Goal: Ask a question

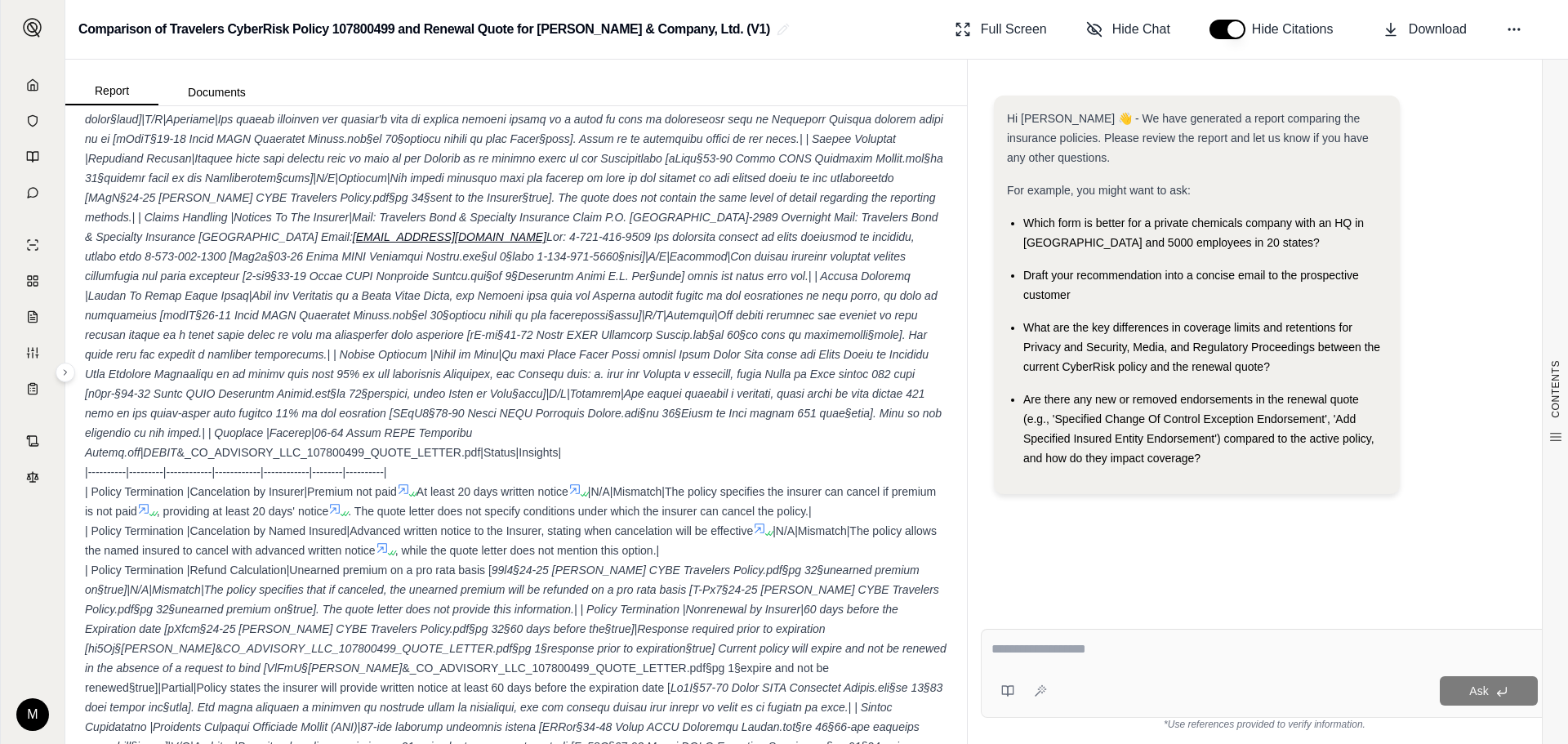
scroll to position [5745, 0]
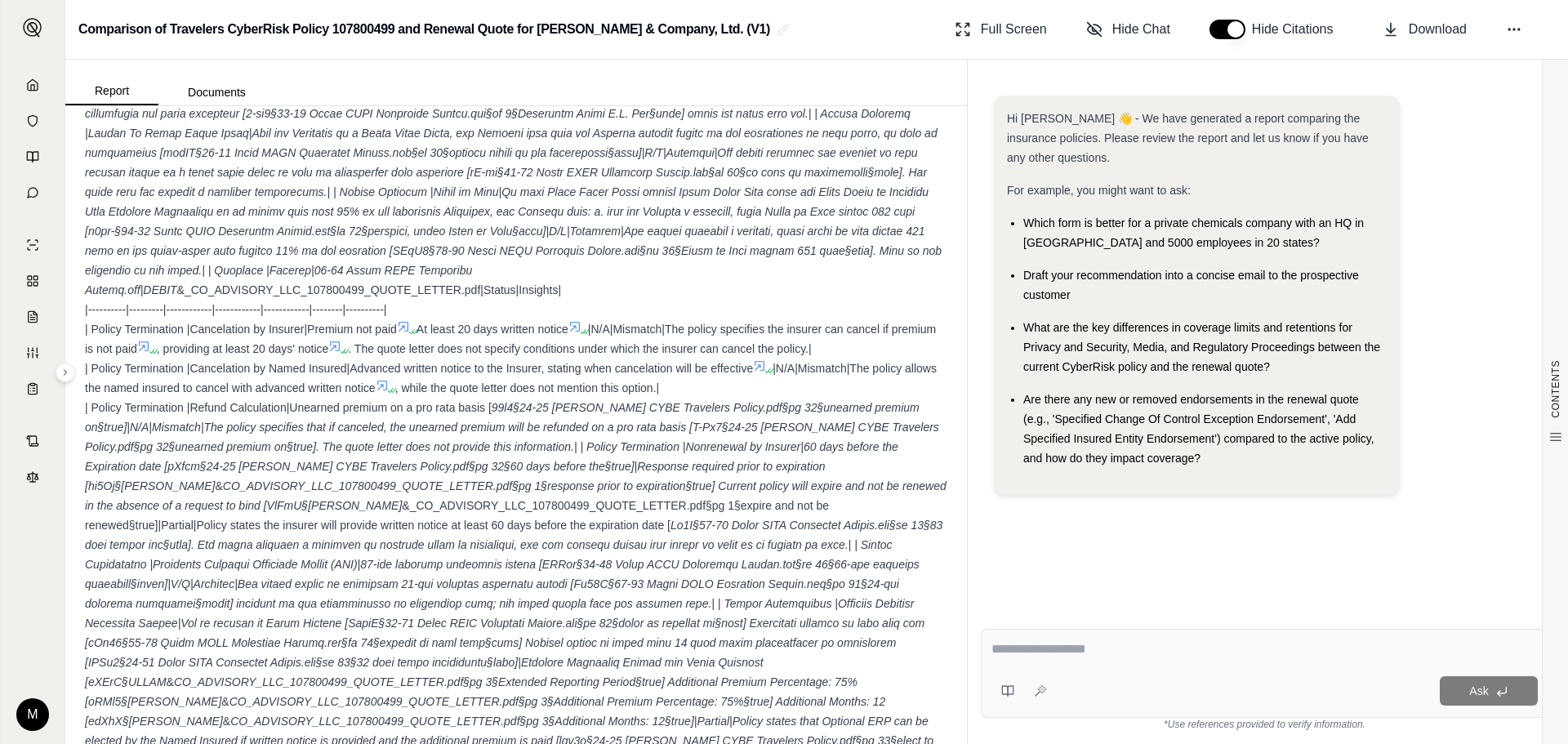
click at [1123, 696] on div "Ask" at bounding box center [1296, 691] width 484 height 30
click at [1107, 689] on div "Ask" at bounding box center [1296, 691] width 484 height 30
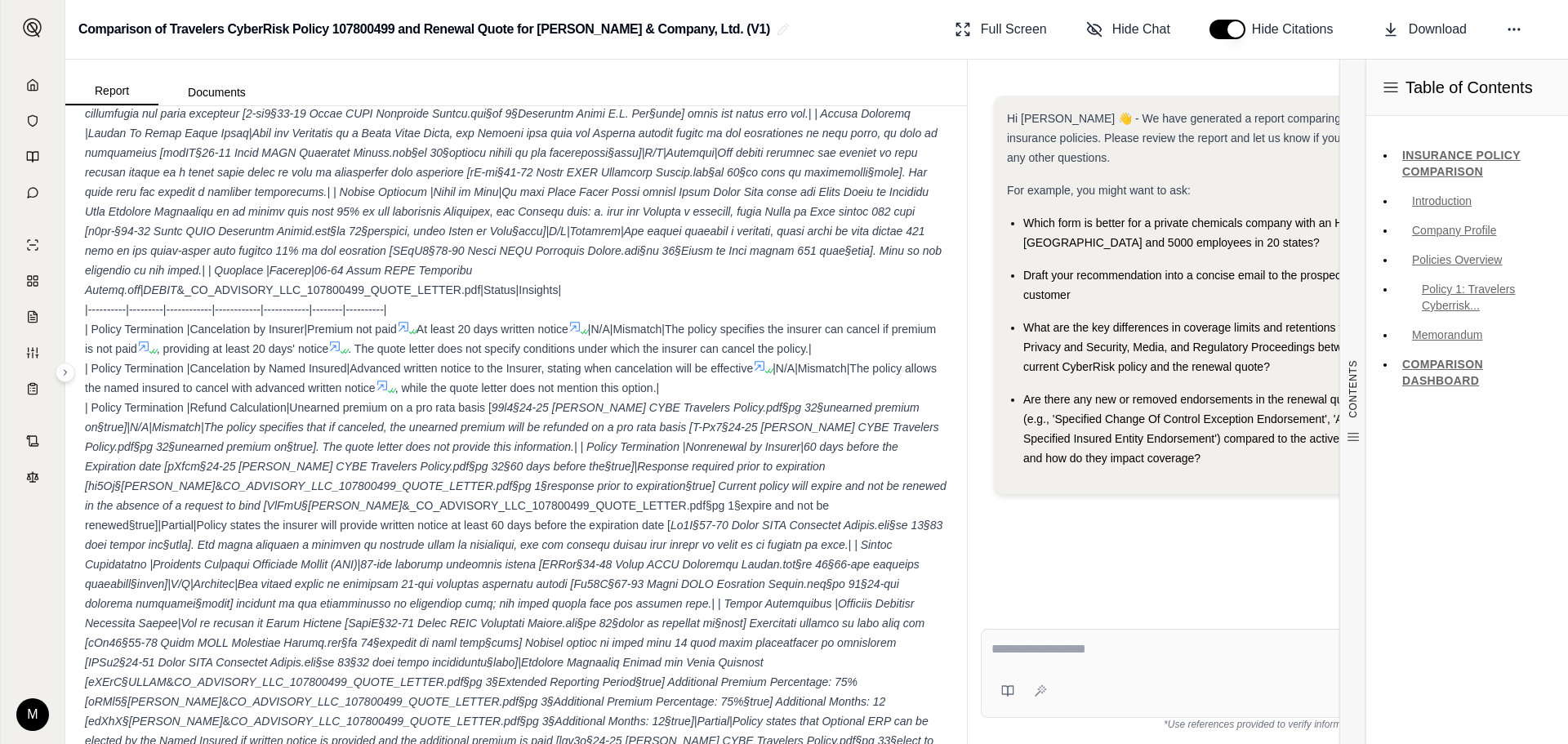
click at [1180, 651] on textarea at bounding box center [1264, 650] width 547 height 20
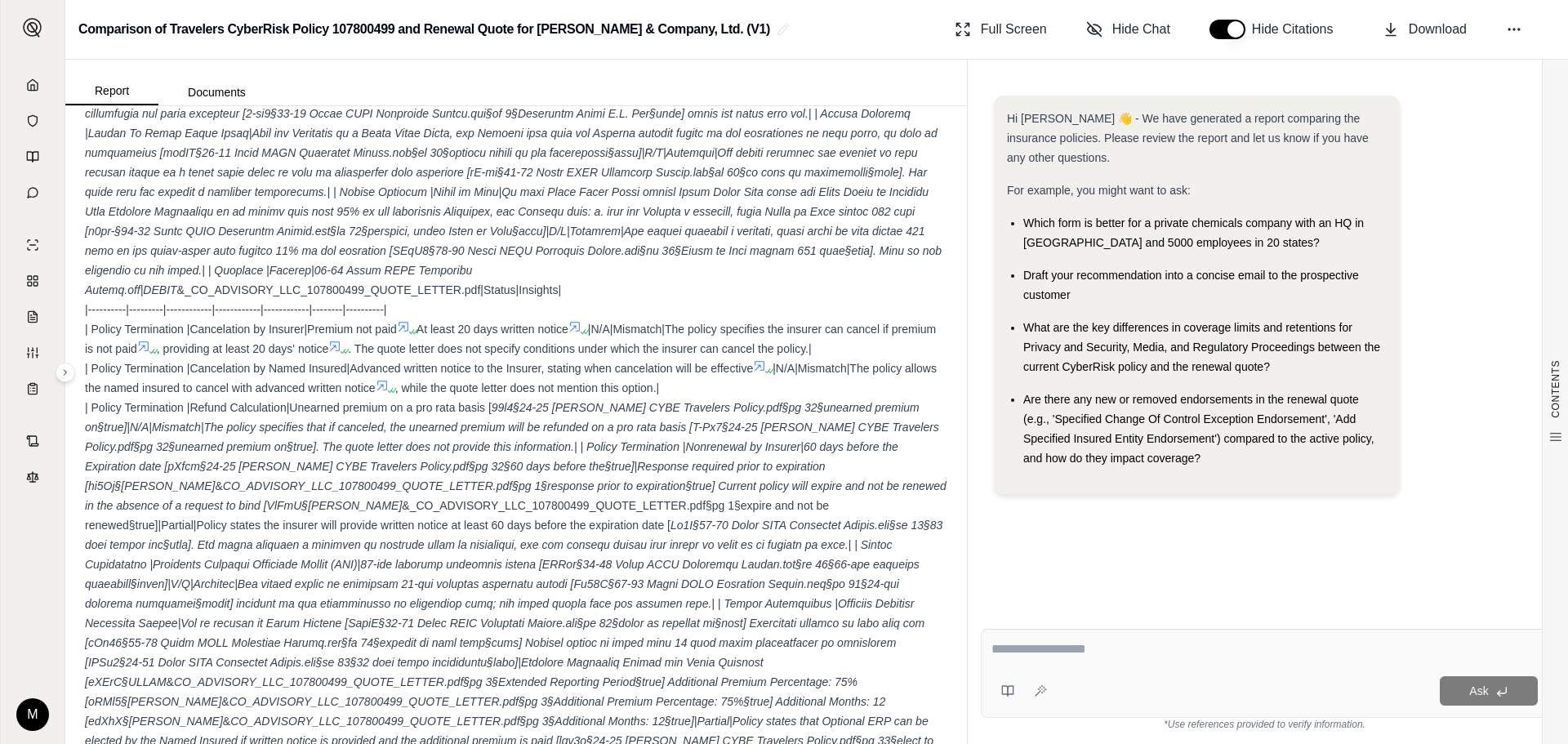
click at [1051, 654] on textarea at bounding box center [1264, 650] width 547 height 20
type textarea "**********"
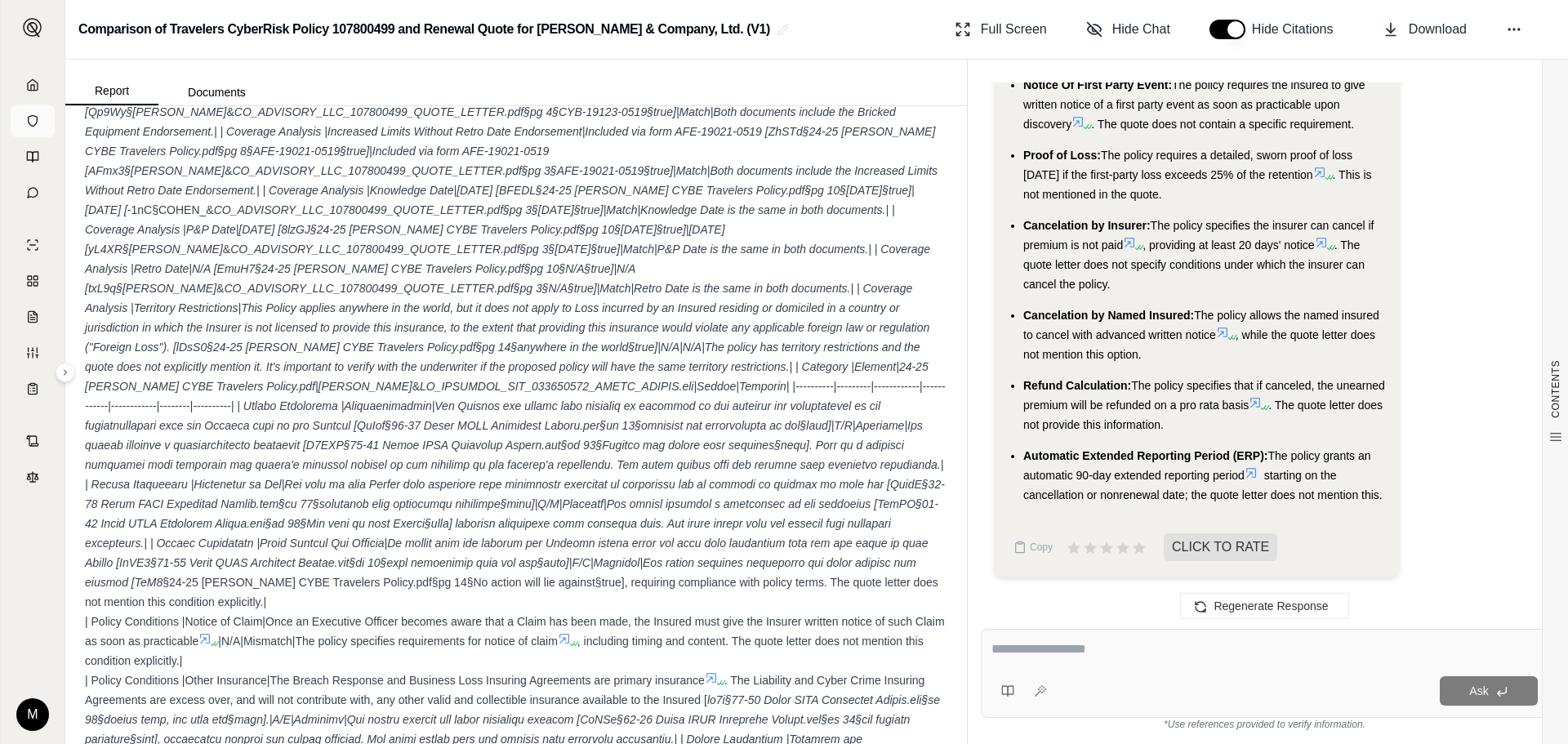
scroll to position [4030, 0]
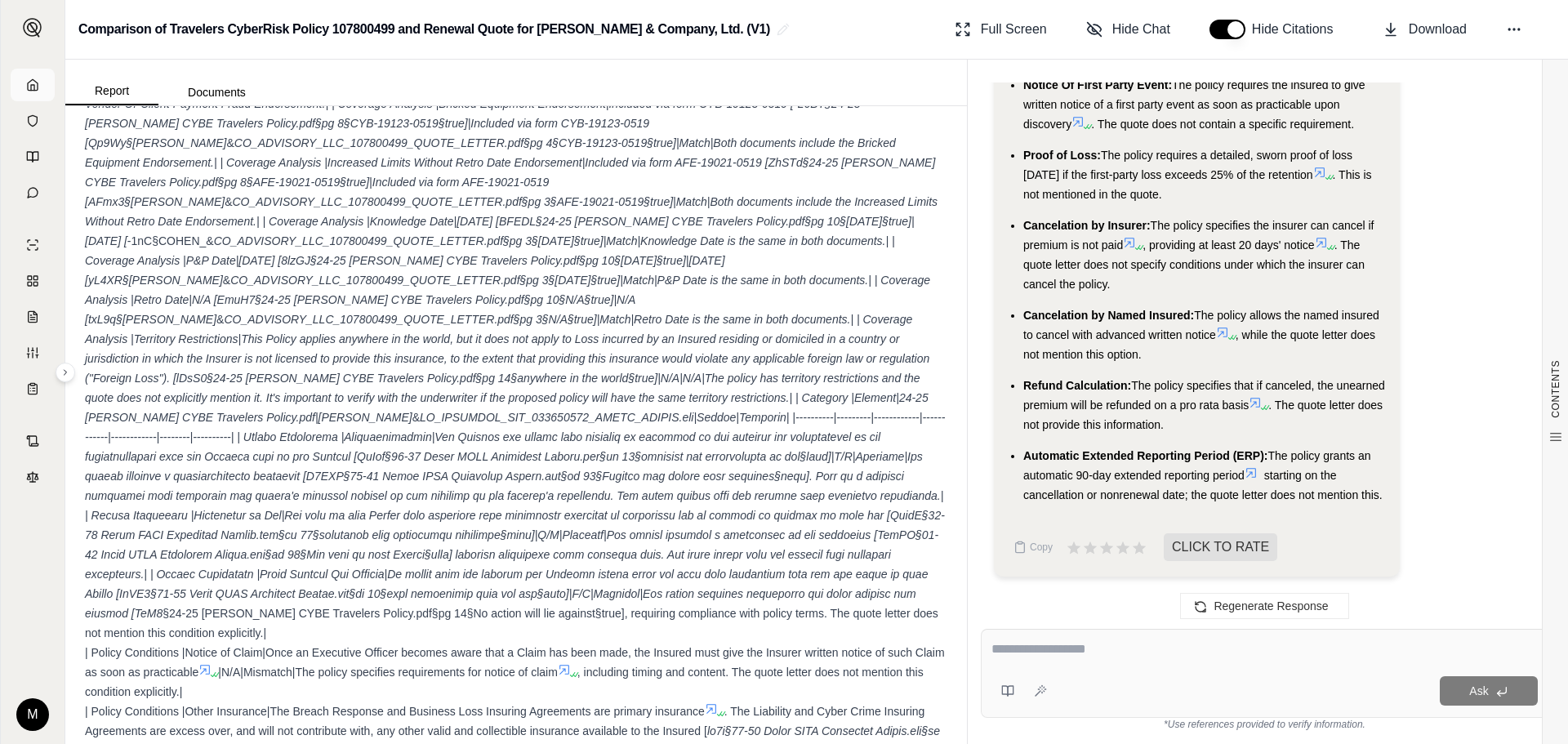
click at [38, 91] on link at bounding box center [33, 84] width 44 height 33
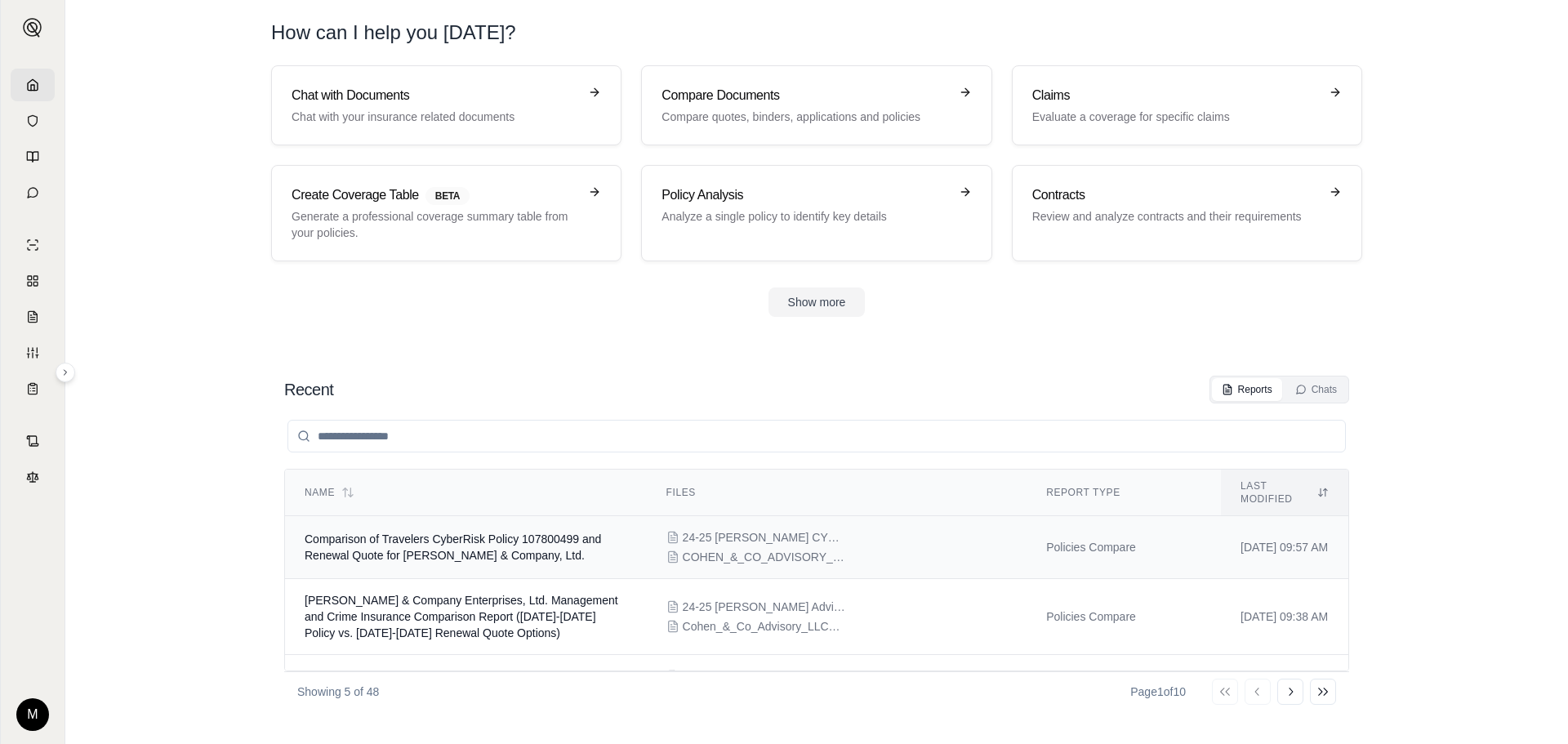
click at [527, 533] on span "Comparison of Travelers CyberRisk Policy 107800499 and Renewal Quote for [PERSO…" at bounding box center [453, 548] width 297 height 30
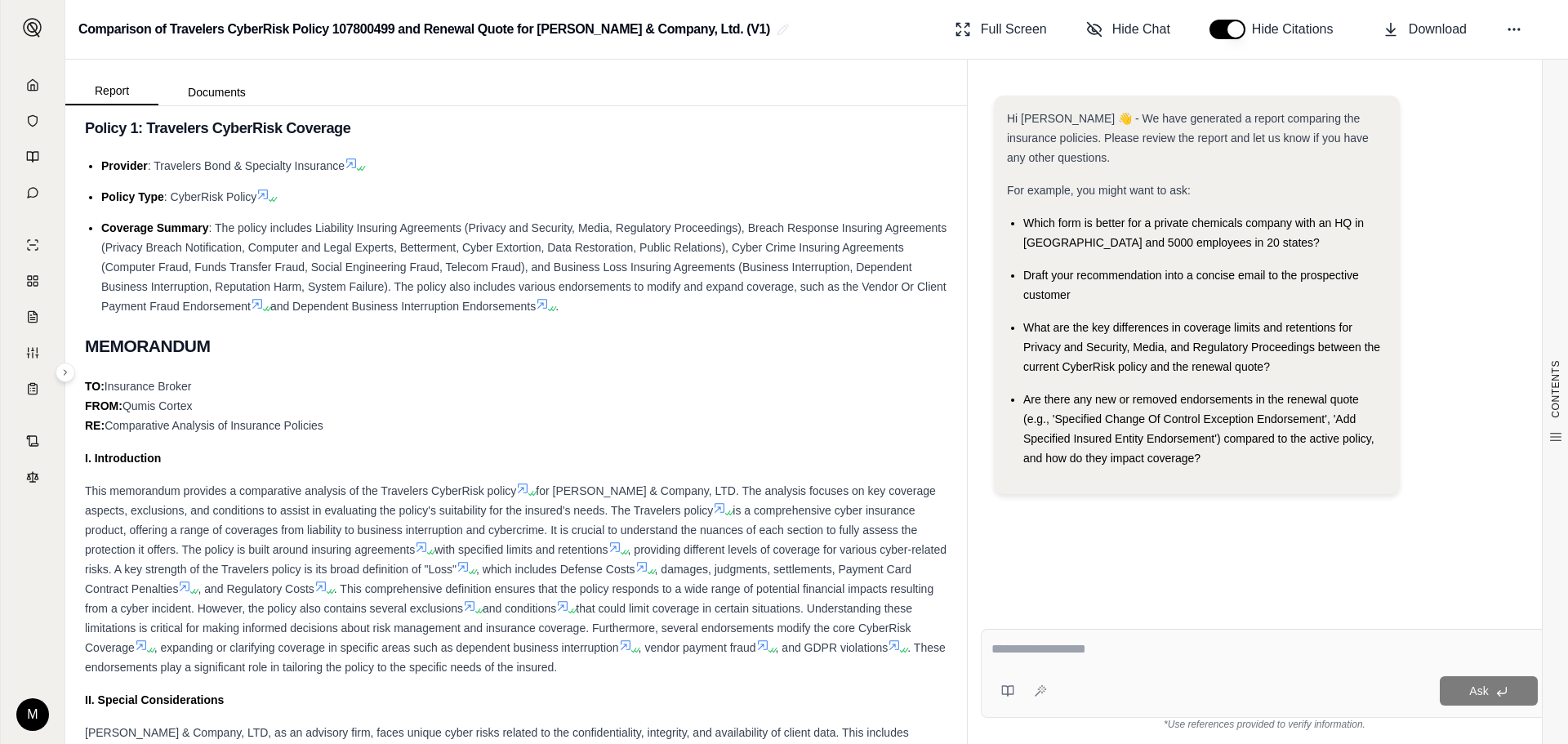
scroll to position [409, 0]
